Goal: Task Accomplishment & Management: Manage account settings

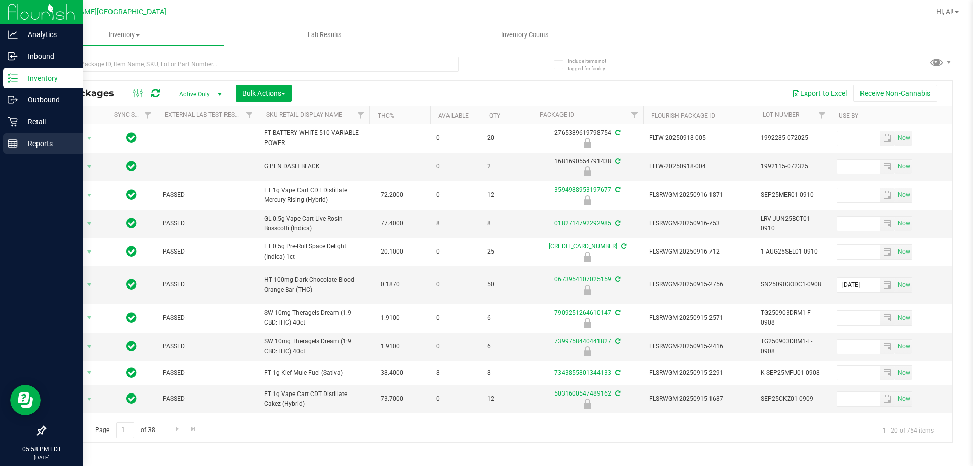
click at [22, 139] on p "Reports" at bounding box center [48, 143] width 61 height 12
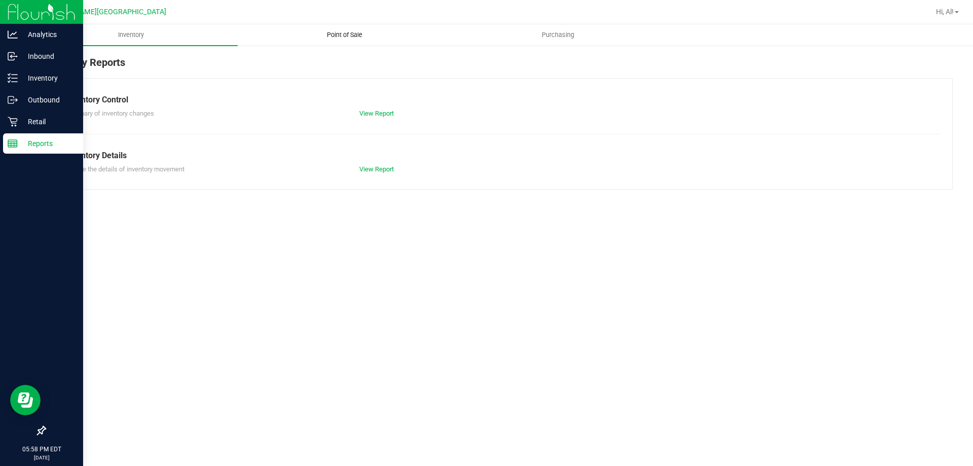
click at [333, 37] on span "Point of Sale" at bounding box center [344, 34] width 63 height 9
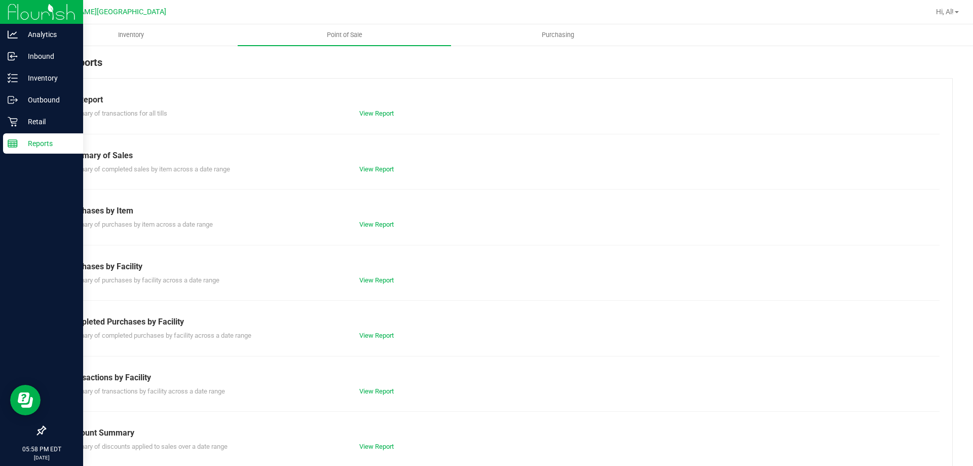
click at [389, 330] on div "Summary of completed purchases by facility across a date range View Report" at bounding box center [499, 334] width 882 height 13
click at [386, 332] on link "View Report" at bounding box center [376, 335] width 34 height 8
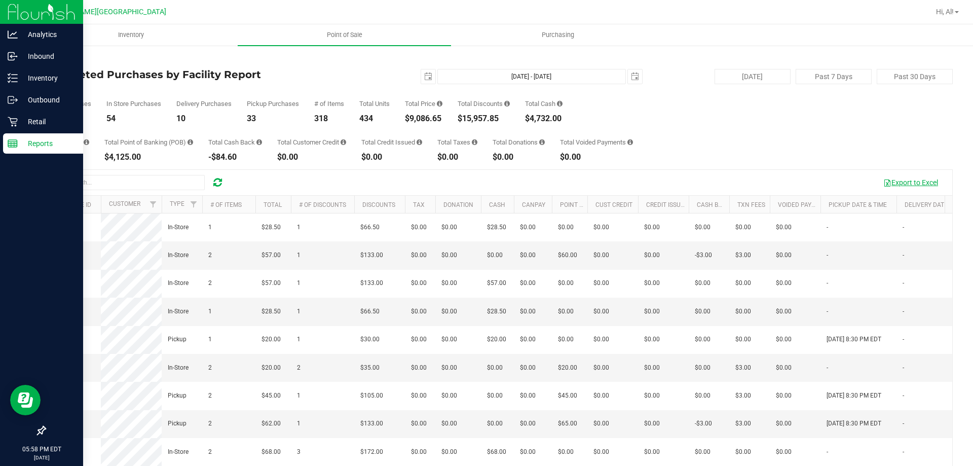
click at [890, 182] on button "Export to Excel" at bounding box center [911, 182] width 68 height 17
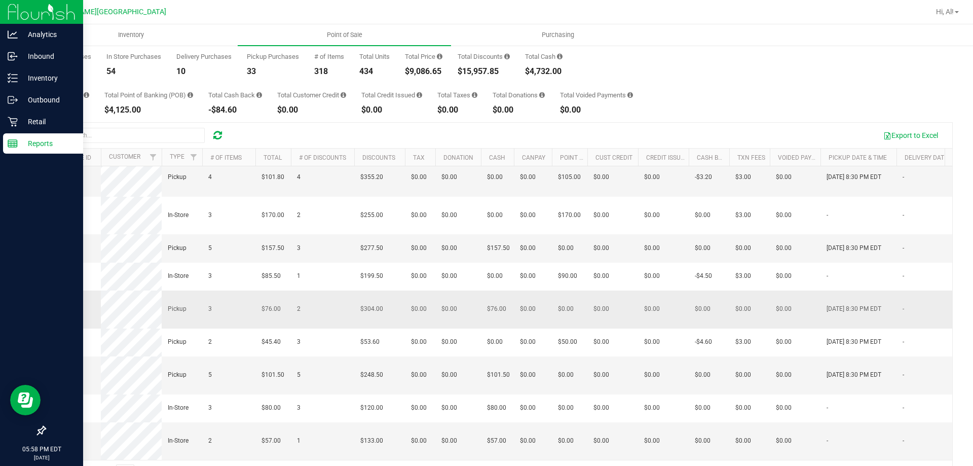
scroll to position [76, 0]
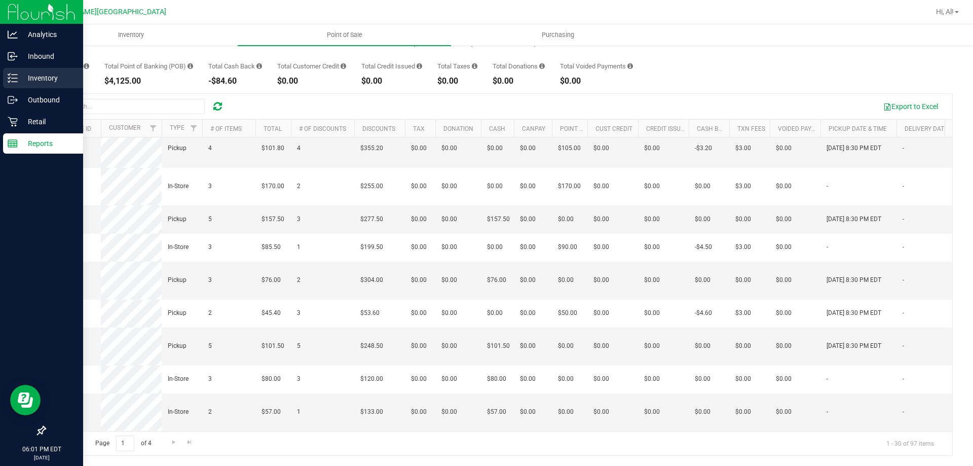
click at [21, 77] on p "Inventory" at bounding box center [48, 78] width 61 height 12
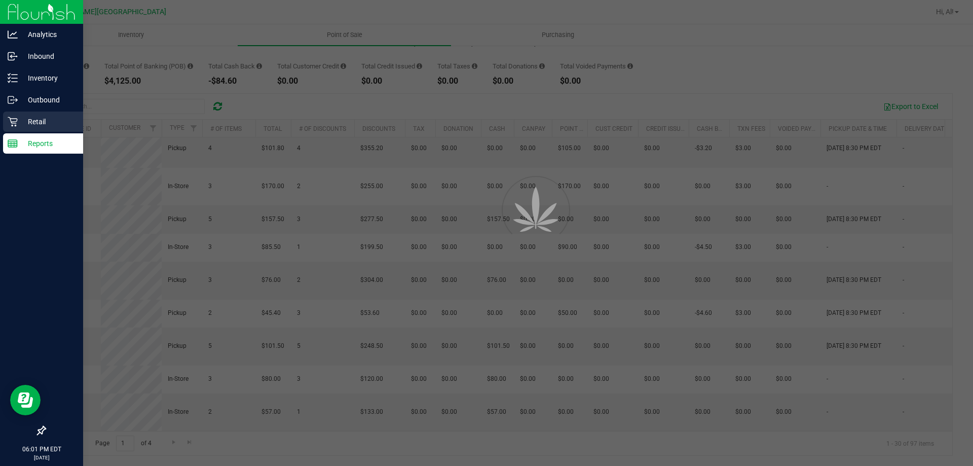
click at [29, 121] on p "Retail" at bounding box center [48, 122] width 61 height 12
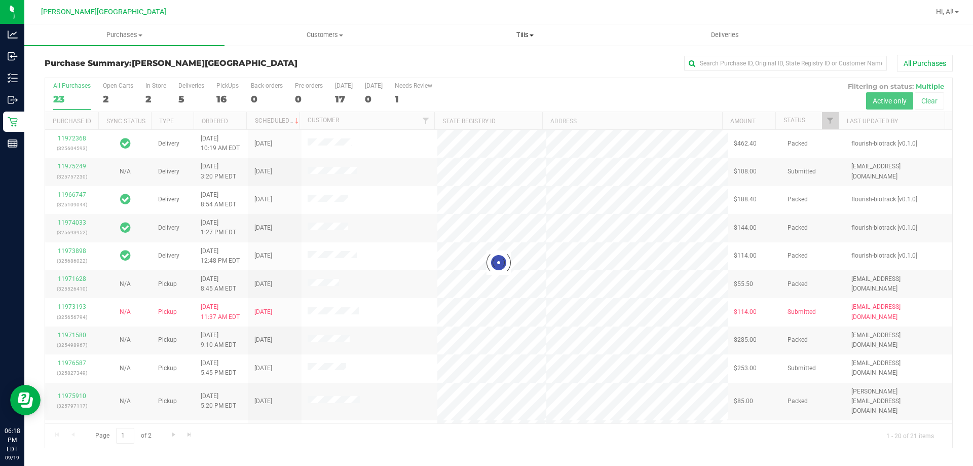
click at [534, 32] on span "Tills" at bounding box center [524, 34] width 199 height 9
click at [474, 65] on span "Manage tills" at bounding box center [459, 61] width 68 height 9
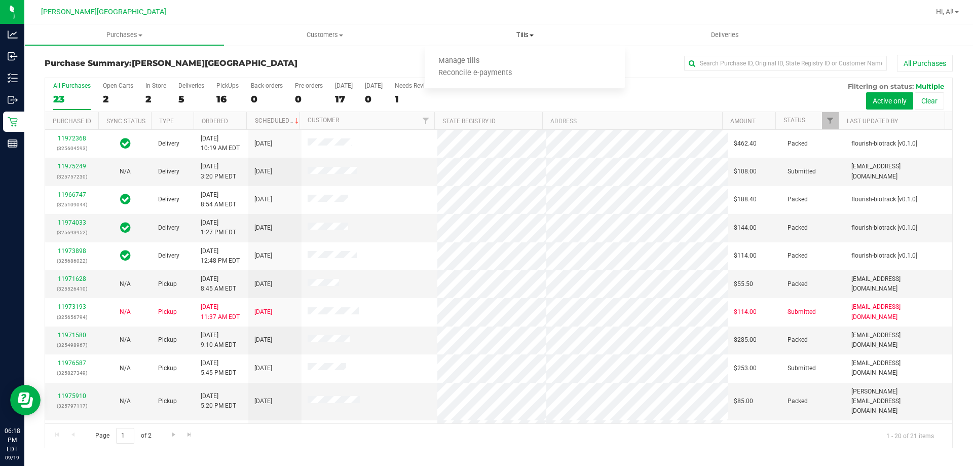
click at [529, 37] on span "Tills" at bounding box center [525, 34] width 200 height 9
click at [526, 36] on span "Tills" at bounding box center [525, 34] width 200 height 9
click at [451, 61] on span "Manage tills" at bounding box center [459, 61] width 68 height 9
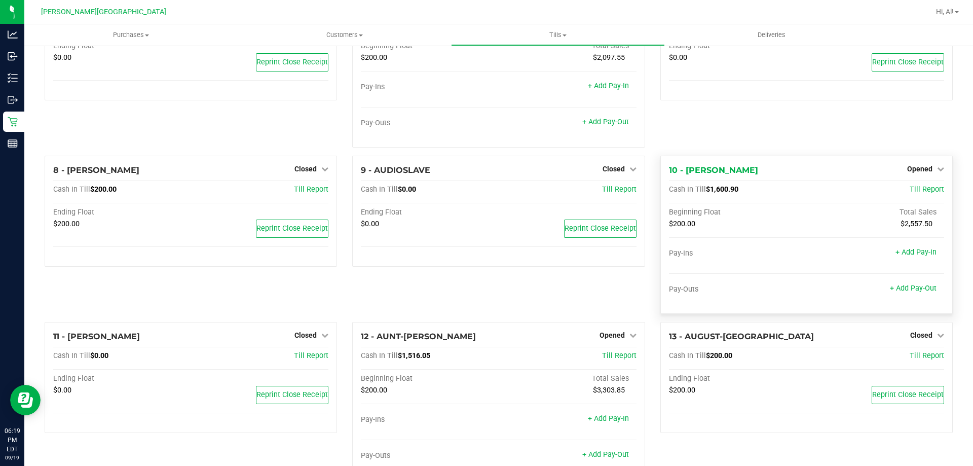
scroll to position [267, 0]
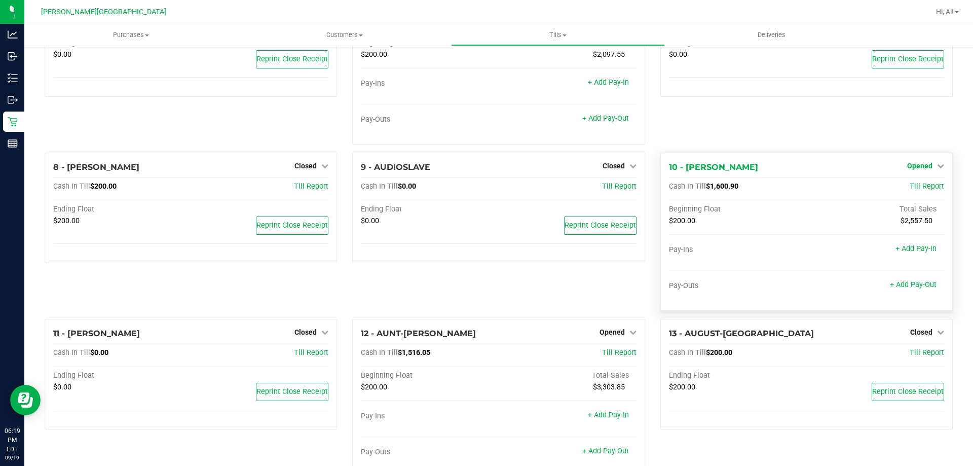
click at [928, 170] on link "Opened" at bounding box center [925, 166] width 37 height 8
click at [912, 188] on link "Close Till" at bounding box center [920, 186] width 27 height 8
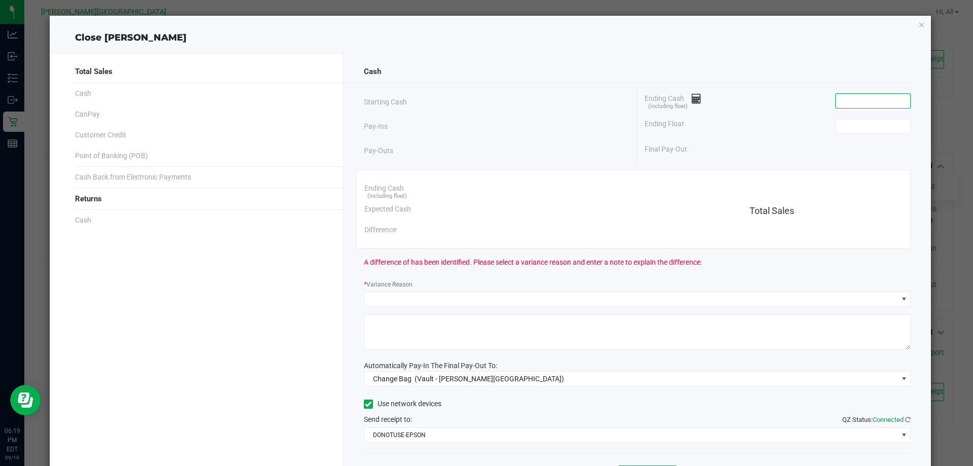
click at [853, 103] on input at bounding box center [873, 101] width 74 height 14
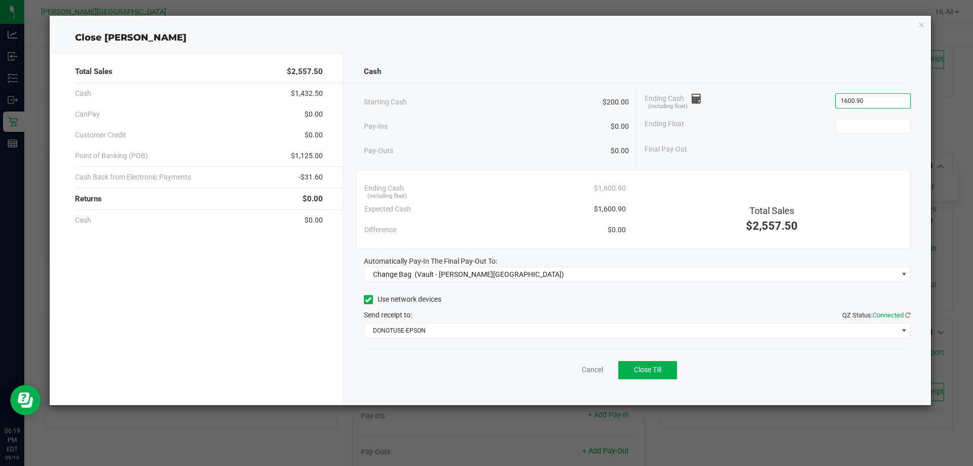
type input "$1,600.90"
type input "$200.00"
click at [809, 122] on div "Ending Float $200.00" at bounding box center [778, 126] width 266 height 25
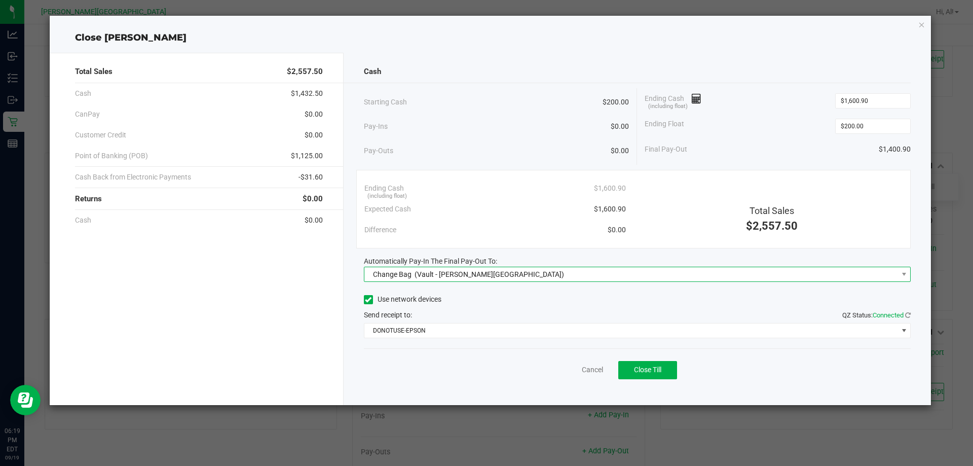
click at [741, 268] on span "Change Bag (Vault - [PERSON_NAME][GEOGRAPHIC_DATA])" at bounding box center [631, 274] width 534 height 14
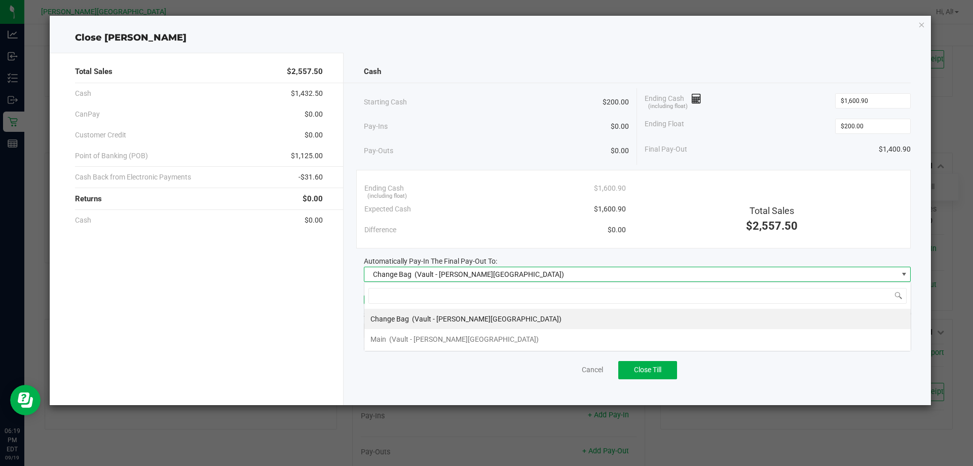
scroll to position [15, 547]
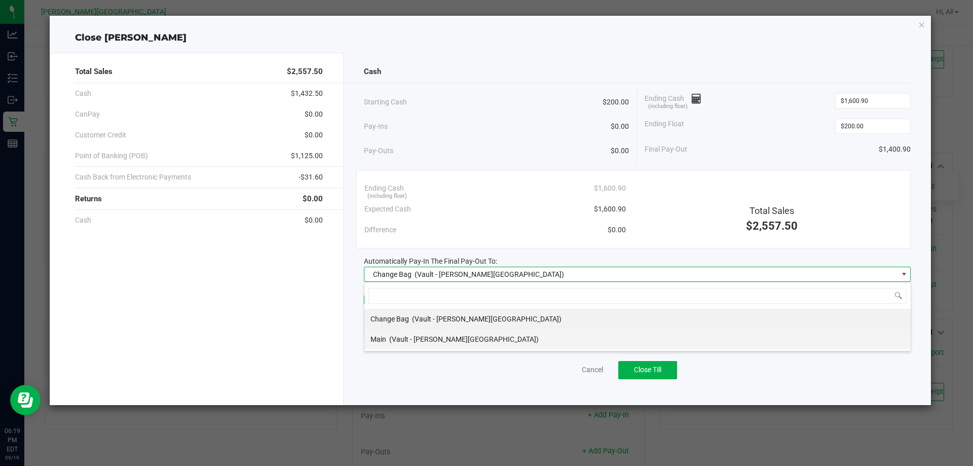
click at [642, 332] on li "Main (Vault - [PERSON_NAME][GEOGRAPHIC_DATA])" at bounding box center [637, 339] width 546 height 20
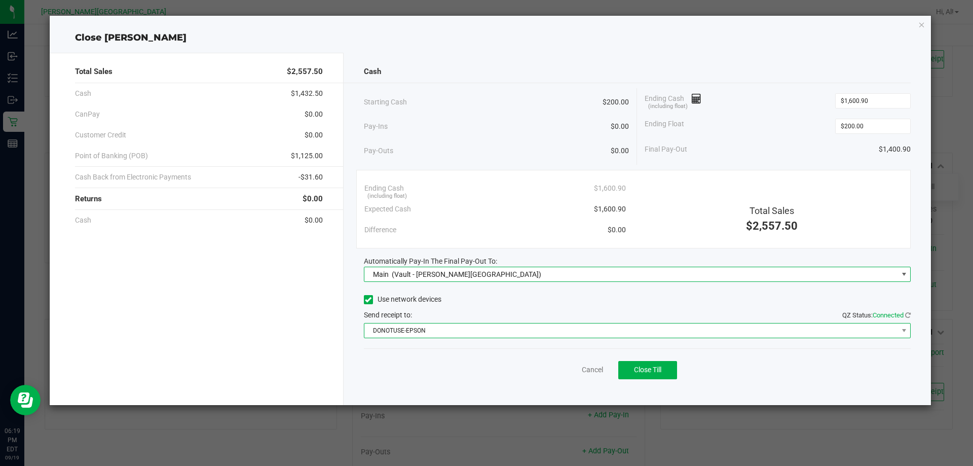
click at [634, 326] on span "DONOTUSE-EPSON" at bounding box center [631, 330] width 534 height 14
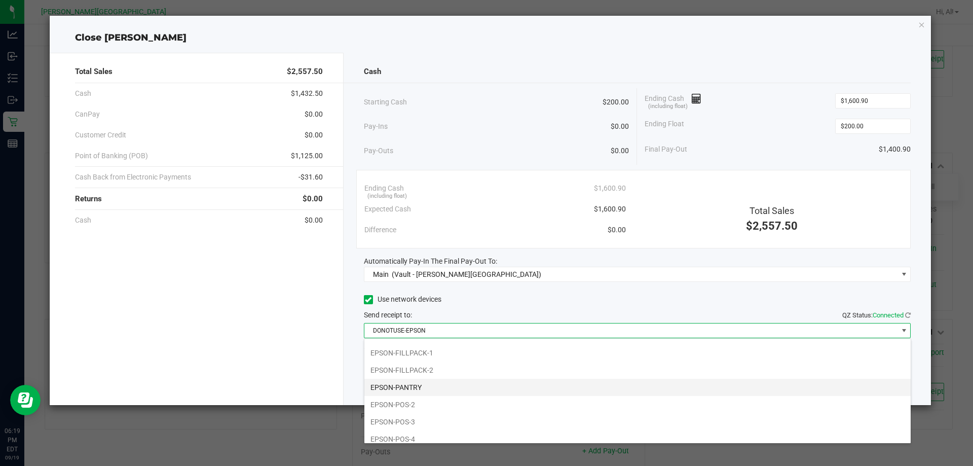
scroll to position [101, 0]
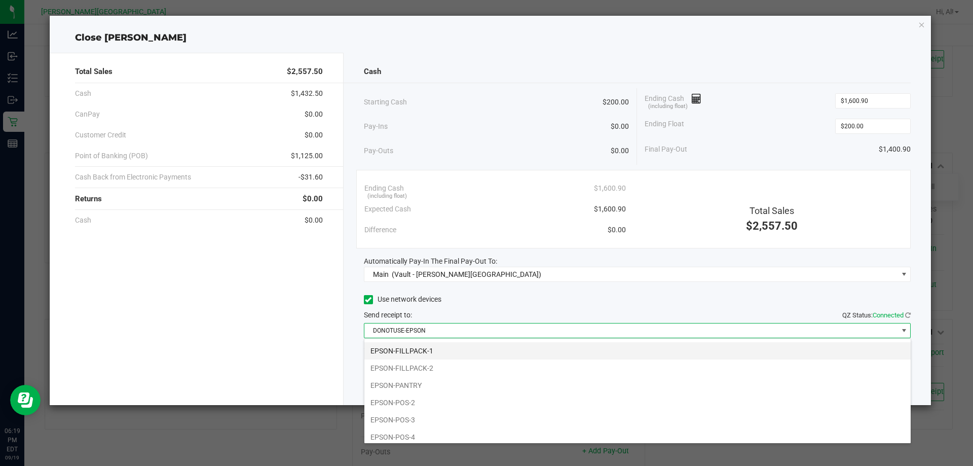
click at [508, 352] on li "EPSON-FILLPACK-1" at bounding box center [637, 350] width 546 height 17
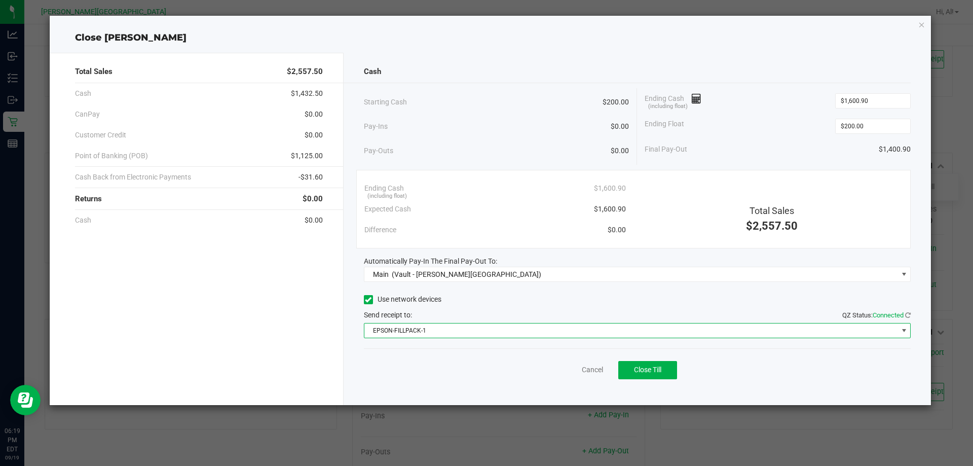
click at [518, 316] on div "Send receipt to: QZ Status: Connected" at bounding box center [637, 315] width 547 height 11
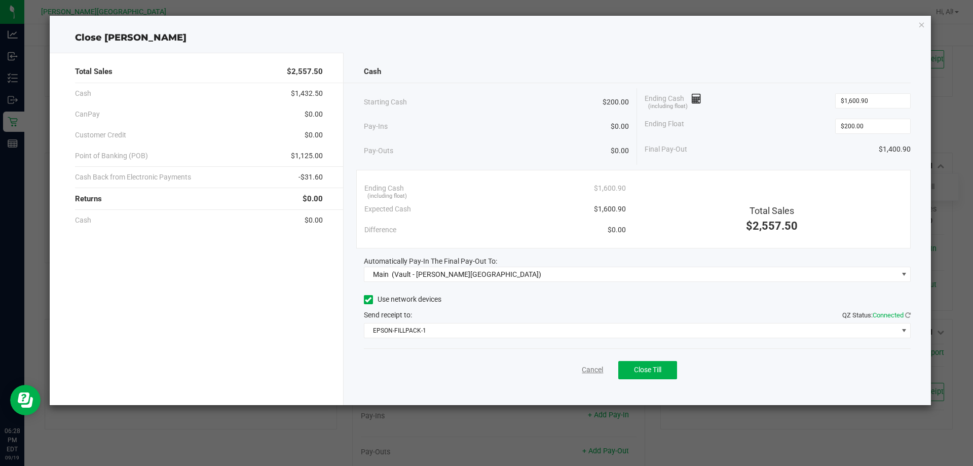
click at [586, 372] on link "Cancel" at bounding box center [592, 369] width 21 height 11
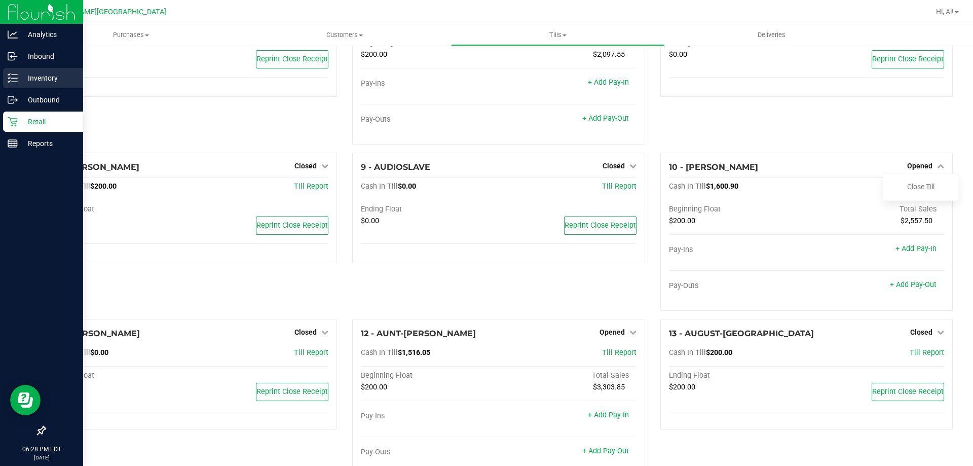
click at [19, 70] on div "Inventory" at bounding box center [43, 78] width 80 height 20
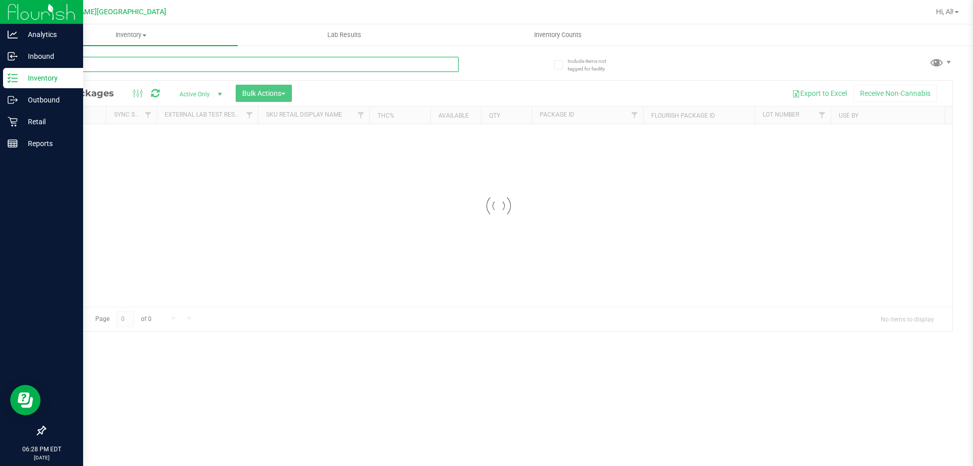
click at [330, 69] on input "text" at bounding box center [252, 64] width 414 height 15
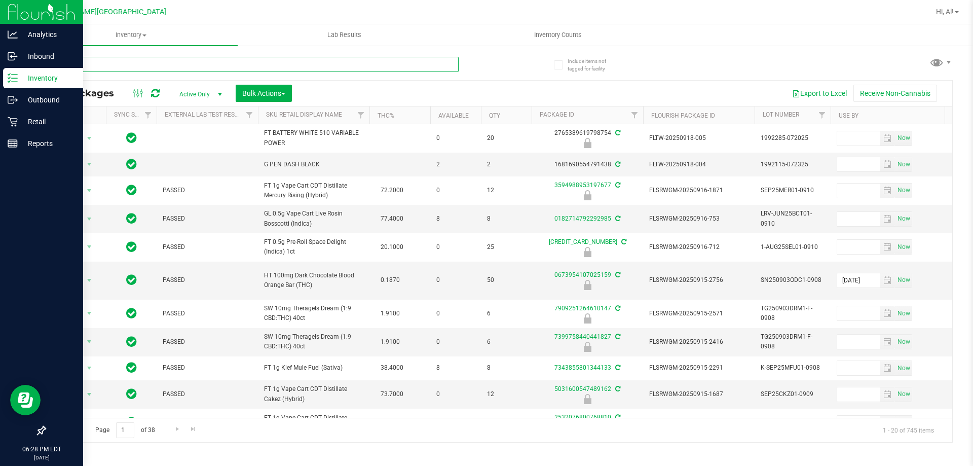
type input "pkt"
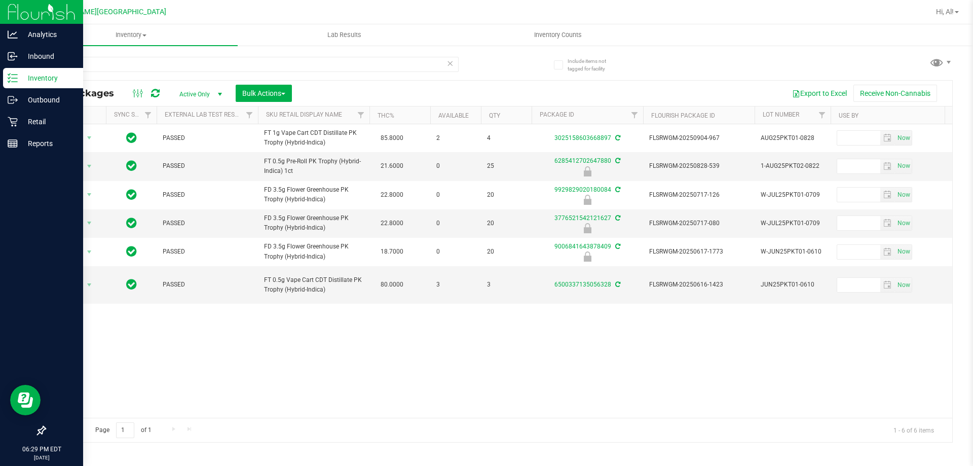
click at [209, 91] on span "Active Only" at bounding box center [199, 94] width 56 height 14
click at [204, 153] on li "All" at bounding box center [198, 155] width 55 height 15
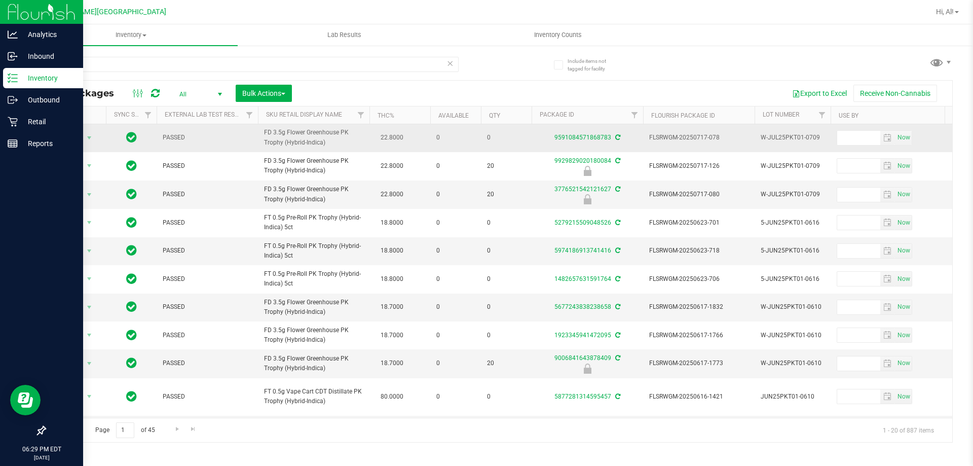
scroll to position [296, 0]
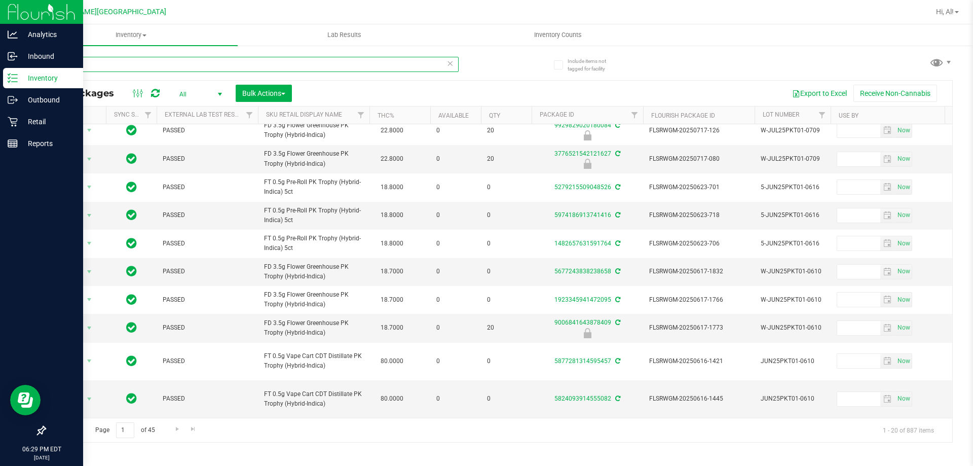
click at [326, 66] on input "pkt" at bounding box center [252, 64] width 414 height 15
type input "W-JUL25PKT01-0709"
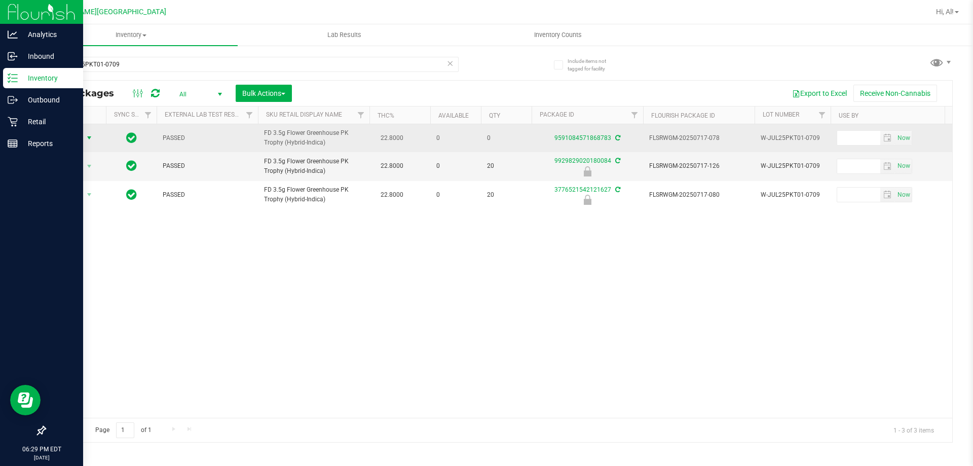
click at [89, 139] on span "select" at bounding box center [89, 138] width 8 height 8
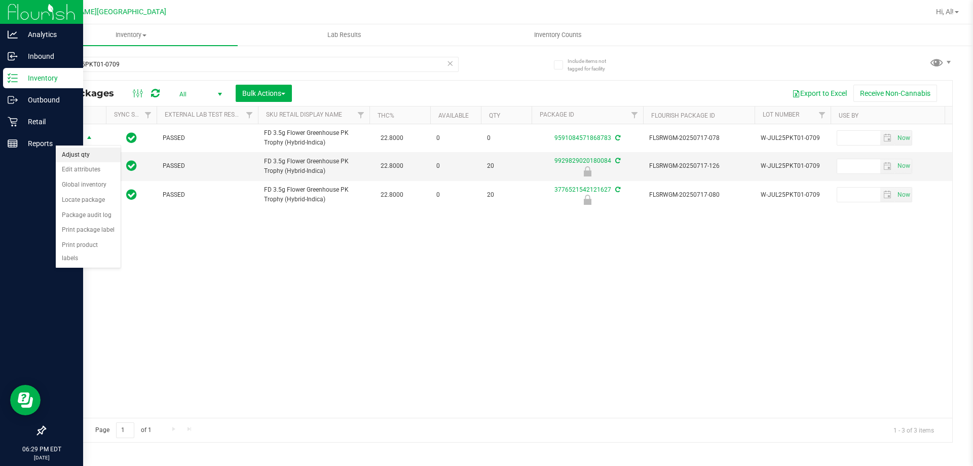
click at [91, 154] on li "Adjust qty" at bounding box center [88, 154] width 65 height 15
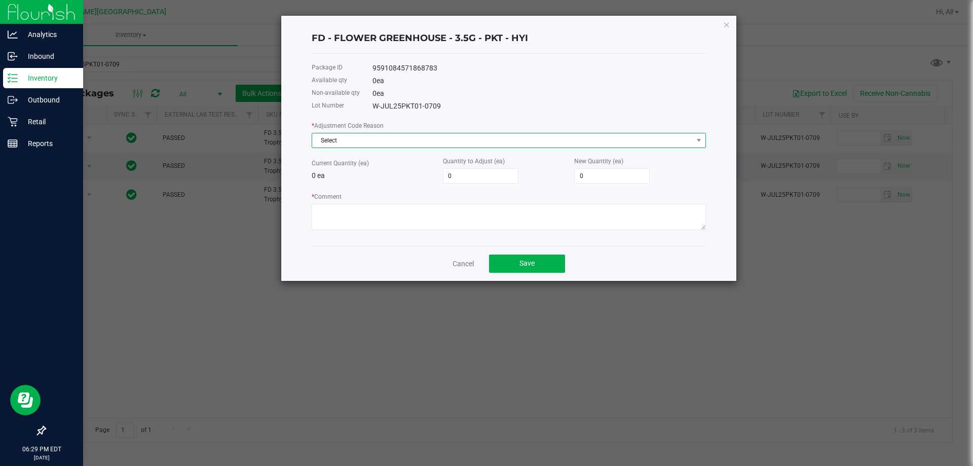
click at [349, 138] on span "Select" at bounding box center [502, 140] width 381 height 14
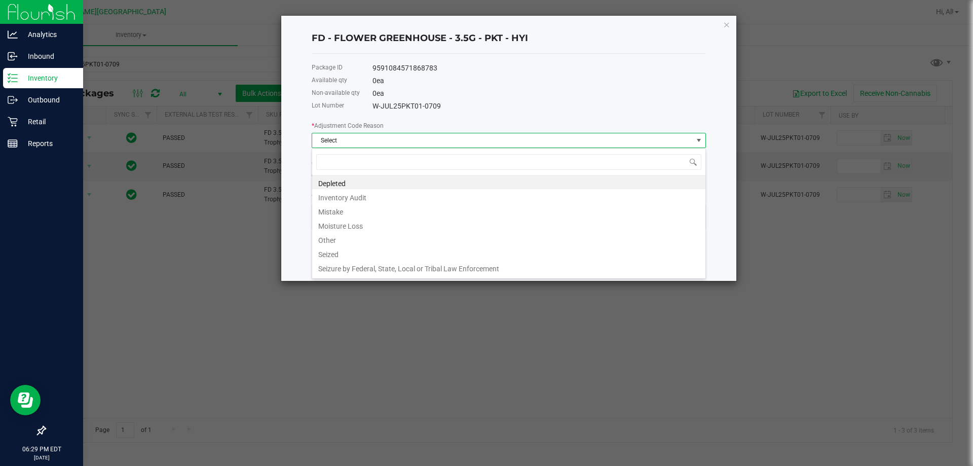
scroll to position [15, 394]
click at [344, 205] on li "Mistake" at bounding box center [508, 210] width 393 height 14
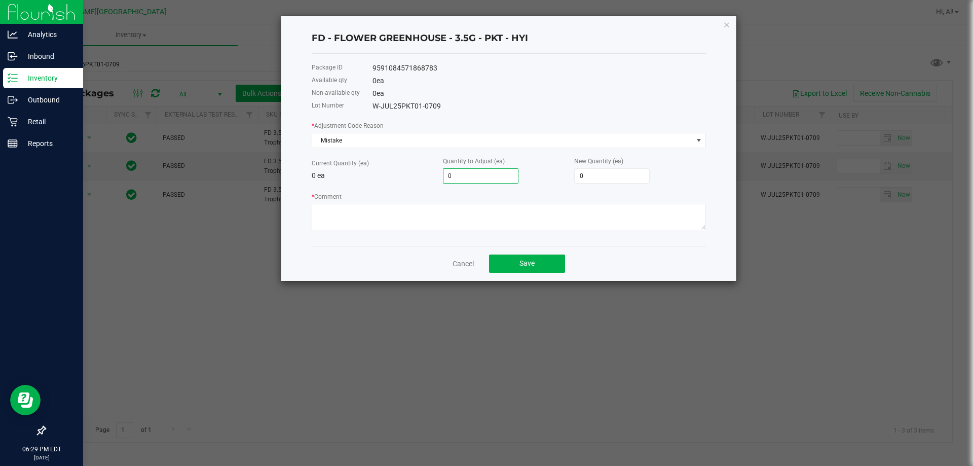
click at [449, 180] on input "0" at bounding box center [480, 176] width 74 height 14
type input "1"
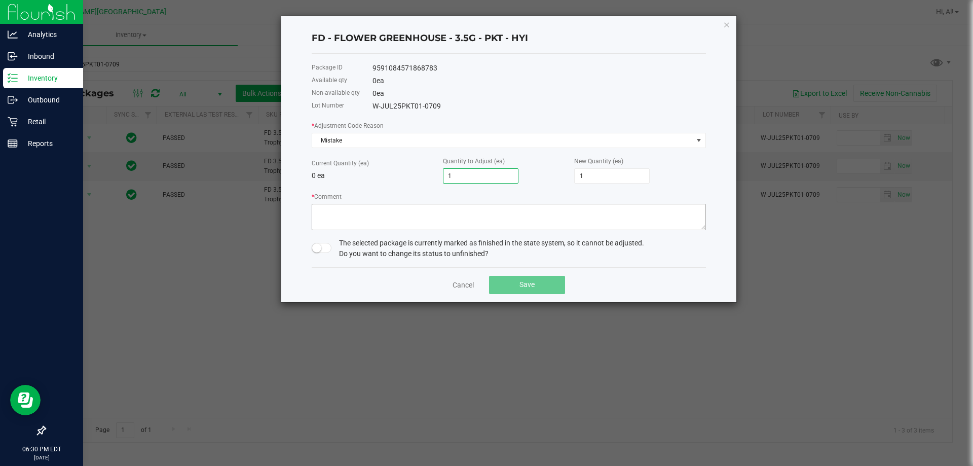
type input "1"
click at [425, 216] on textarea "* Comment" at bounding box center [509, 217] width 394 height 26
type textarea "+1"
click at [326, 249] on span at bounding box center [322, 248] width 20 height 10
click at [522, 288] on span "Save" at bounding box center [526, 284] width 15 height 8
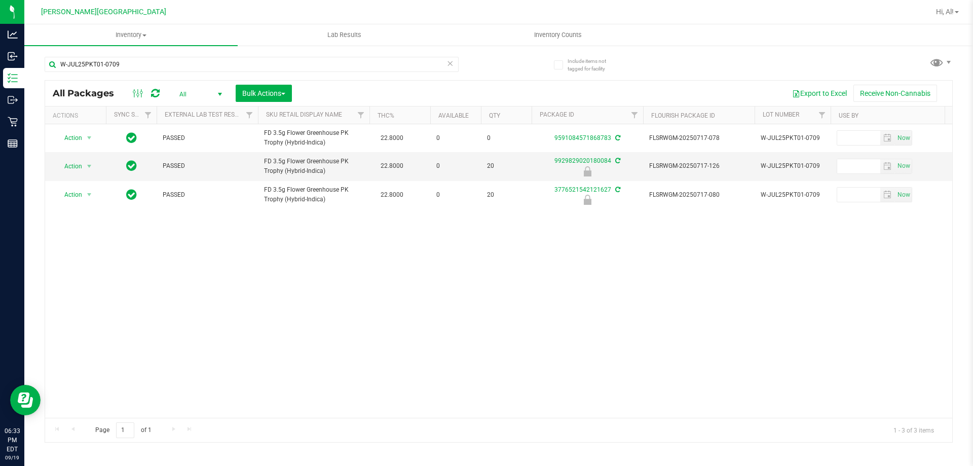
click at [447, 64] on icon at bounding box center [449, 63] width 7 height 12
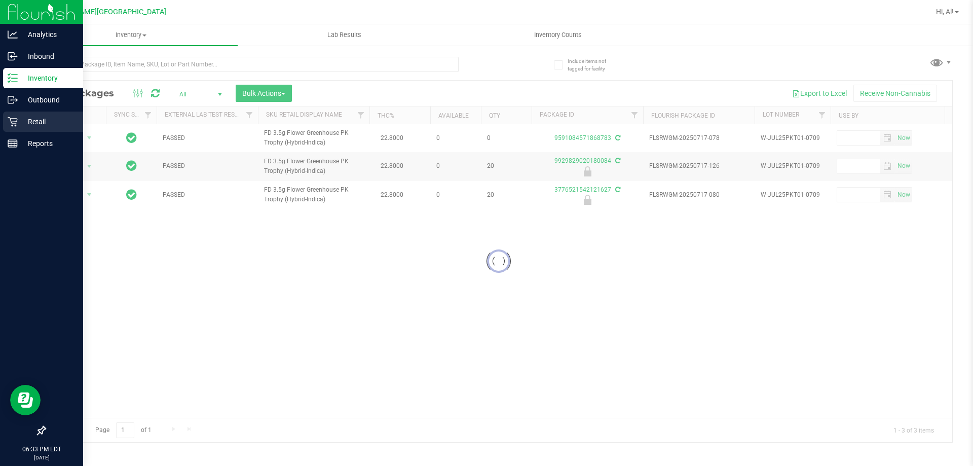
click at [30, 115] on div "Retail" at bounding box center [43, 121] width 80 height 20
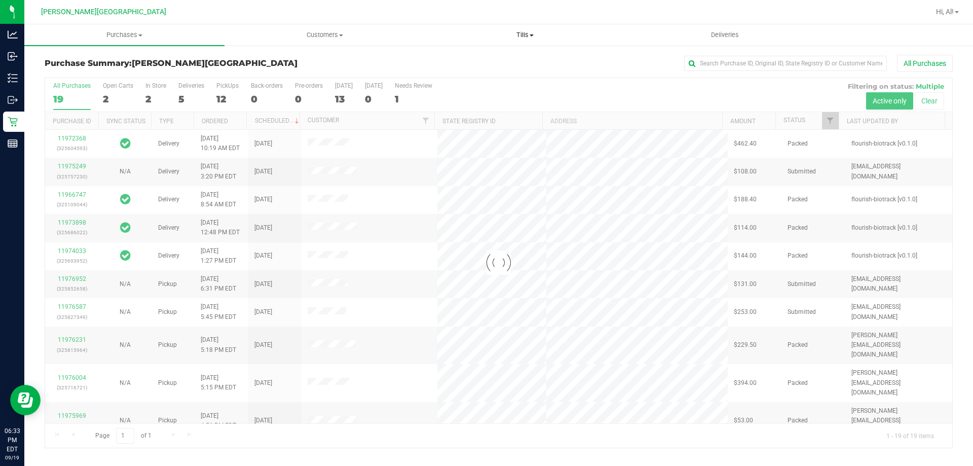
click at [526, 41] on uib-tab-heading "Tills Manage tills Reconcile e-payments" at bounding box center [524, 35] width 199 height 20
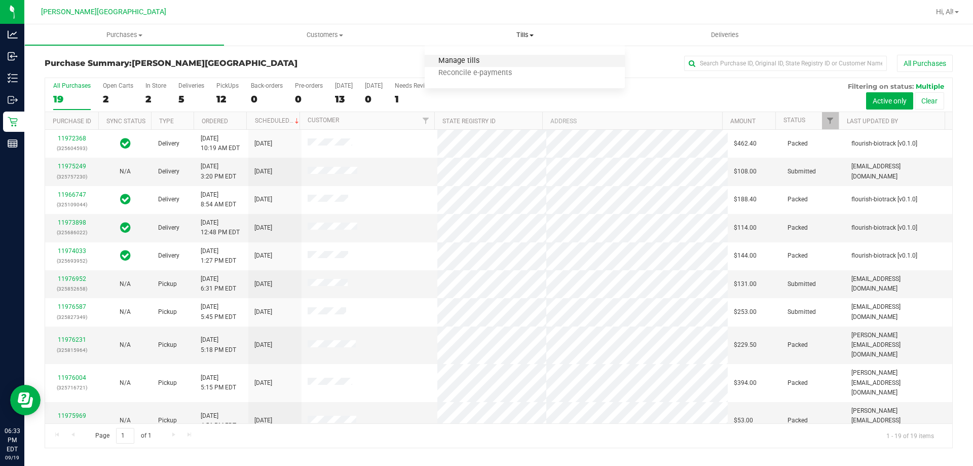
click at [491, 57] on span "Manage tills" at bounding box center [459, 61] width 68 height 9
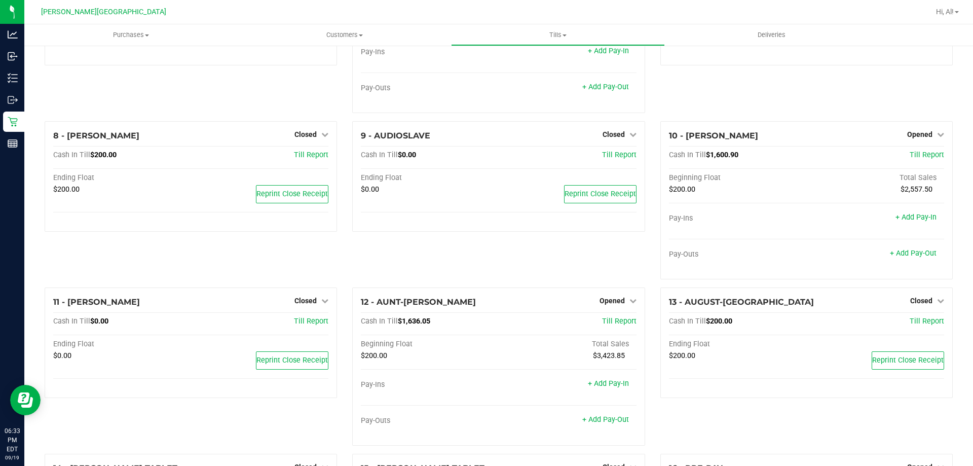
scroll to position [304, 0]
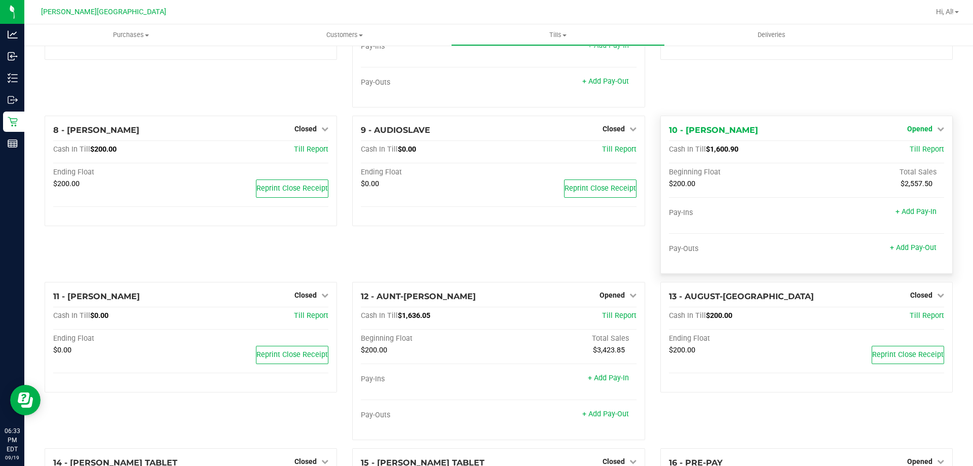
click at [914, 129] on span "Opened" at bounding box center [919, 129] width 25 height 8
click at [907, 156] on div "Close Till" at bounding box center [920, 149] width 75 height 13
click at [908, 154] on link "Close Till" at bounding box center [920, 149] width 27 height 8
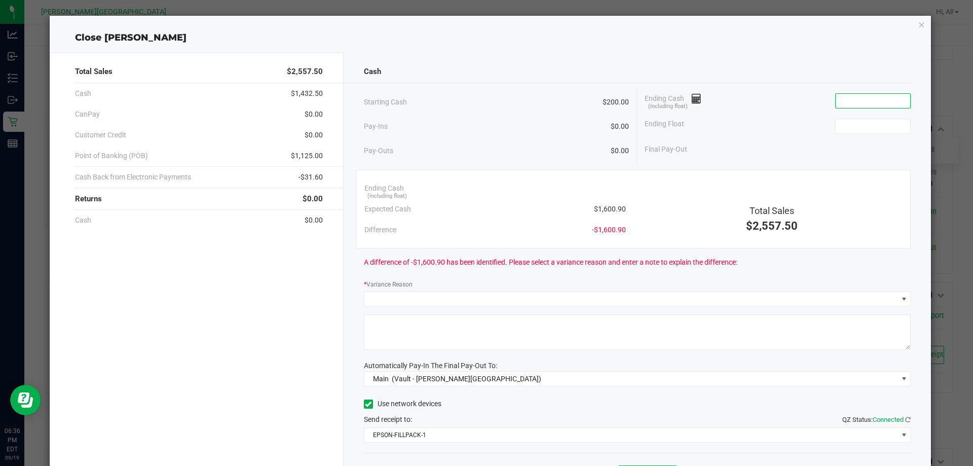
click at [838, 106] on input at bounding box center [873, 101] width 74 height 14
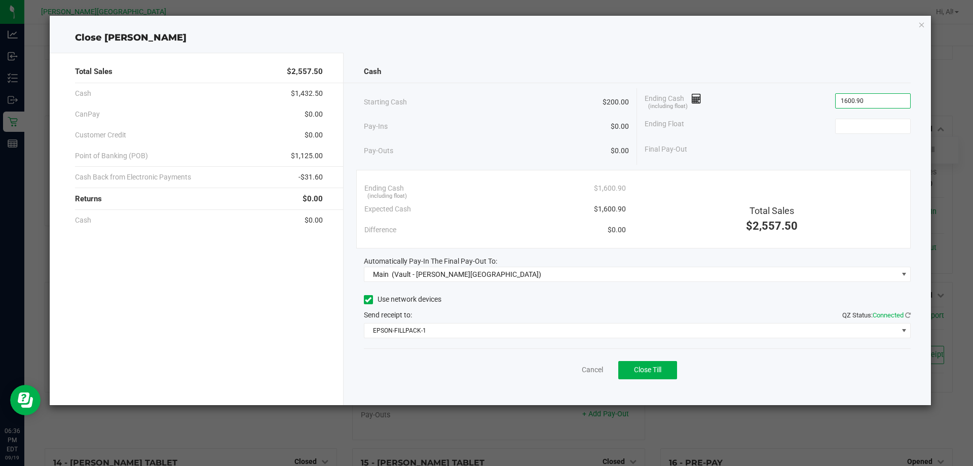
type input "$1,600.90"
type input "$200.00"
click at [642, 366] on span "Close Till" at bounding box center [647, 369] width 27 height 8
